Goal: Find specific page/section: Find specific page/section

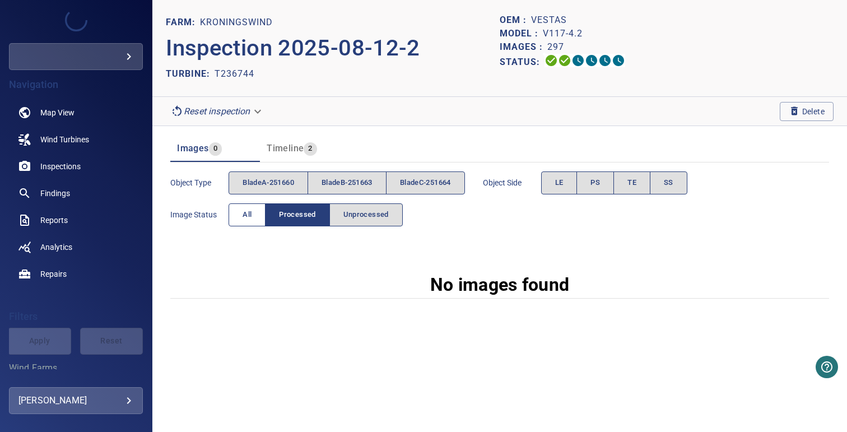
click at [248, 213] on span "All" at bounding box center [246, 214] width 9 height 13
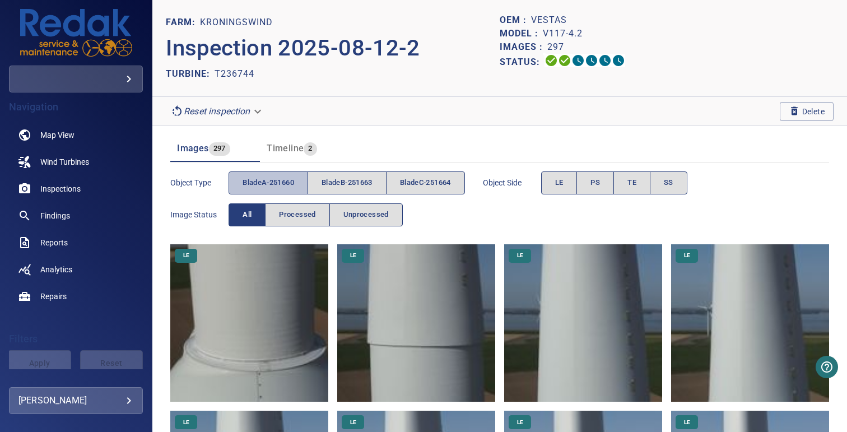
click at [267, 181] on span "bladeA-251660" at bounding box center [268, 182] width 52 height 13
click at [347, 181] on span "bladeB-251663" at bounding box center [346, 182] width 51 height 13
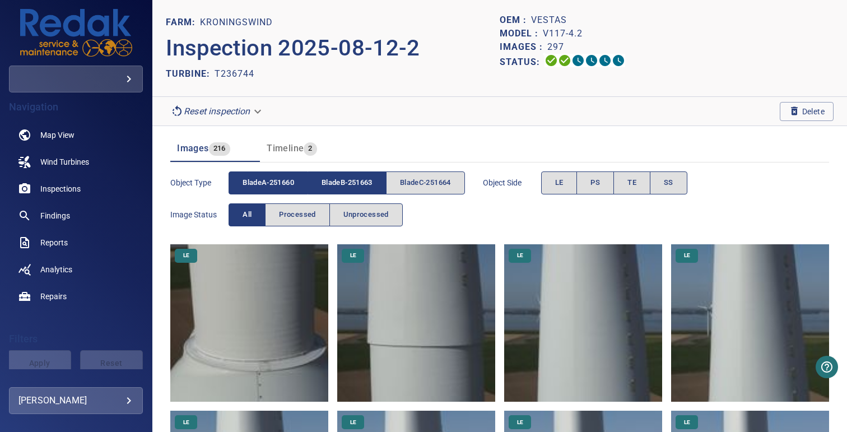
click at [265, 185] on span "bladeA-251660" at bounding box center [268, 182] width 52 height 13
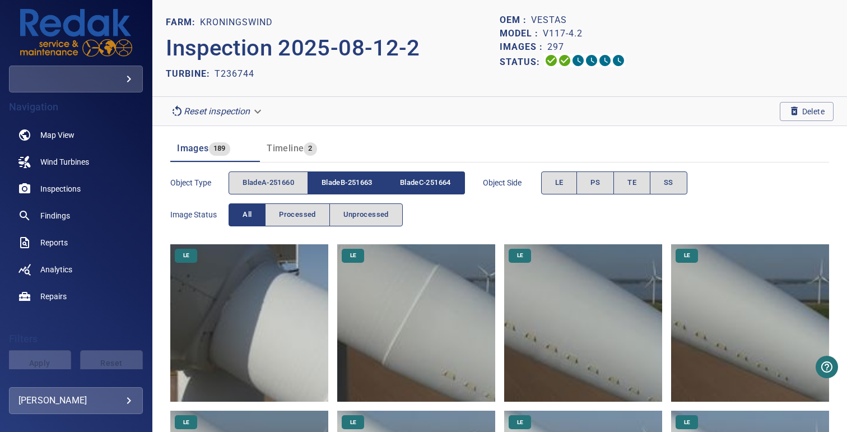
click at [358, 184] on span "bladeB-251663" at bounding box center [346, 182] width 51 height 13
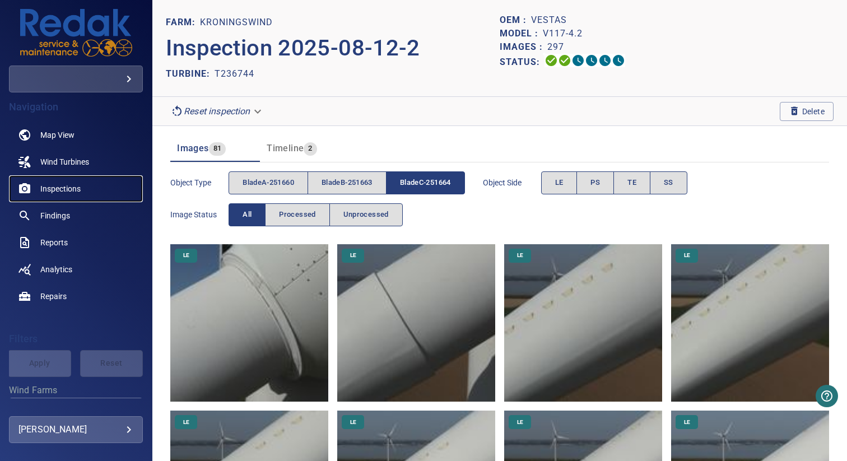
click at [52, 189] on span "Inspections" at bounding box center [60, 188] width 40 height 11
